Goal: Navigation & Orientation: Understand site structure

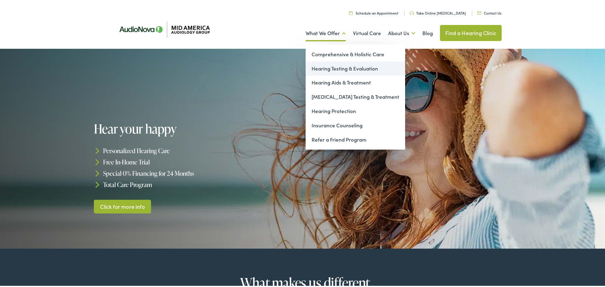
click at [324, 67] on link "Hearing Testing & Evaluation" at bounding box center [355, 67] width 99 height 14
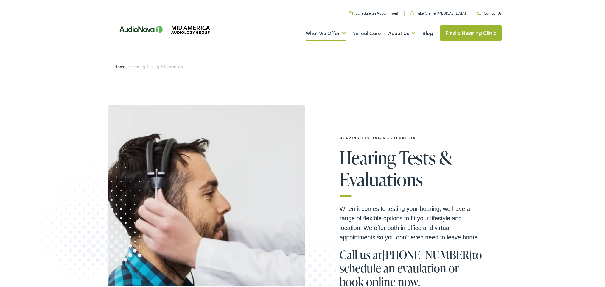
click at [460, 31] on link "Find a Hearing Clinic" at bounding box center [471, 32] width 62 height 16
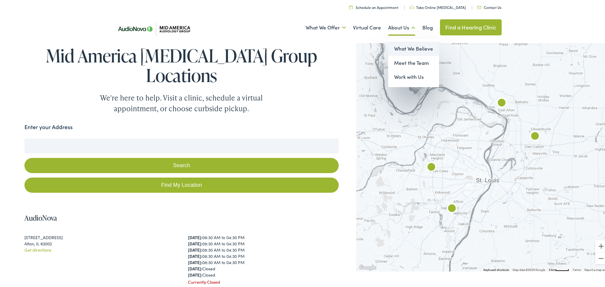
click at [403, 49] on link "What We Believe" at bounding box center [413, 48] width 51 height 14
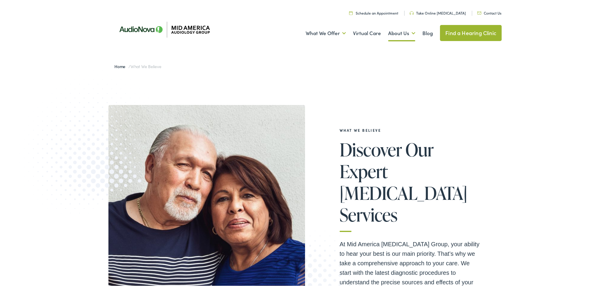
click at [437, 12] on link "Take Online [MEDICAL_DATA]" at bounding box center [438, 11] width 56 height 5
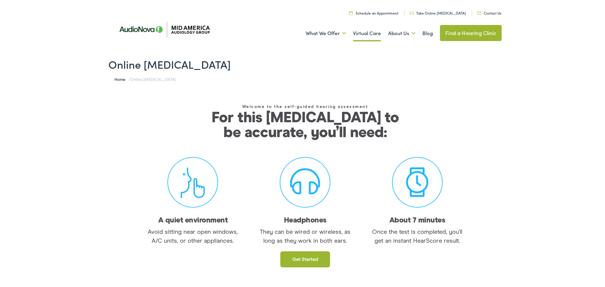
click at [365, 34] on link "Virtual Care" at bounding box center [367, 32] width 28 height 22
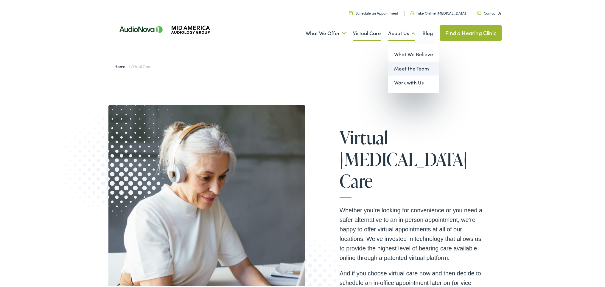
click at [403, 68] on link "Meet the Team" at bounding box center [413, 67] width 51 height 14
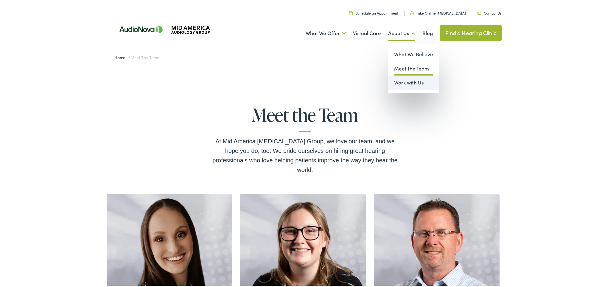
click at [402, 81] on link "Work with Us" at bounding box center [413, 81] width 51 height 14
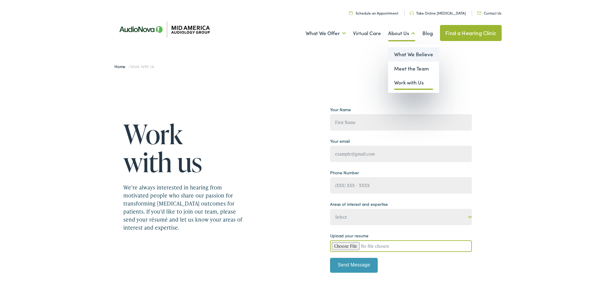
click at [399, 53] on link "What We Believe" at bounding box center [413, 53] width 51 height 14
